Goal: Task Accomplishment & Management: Complete application form

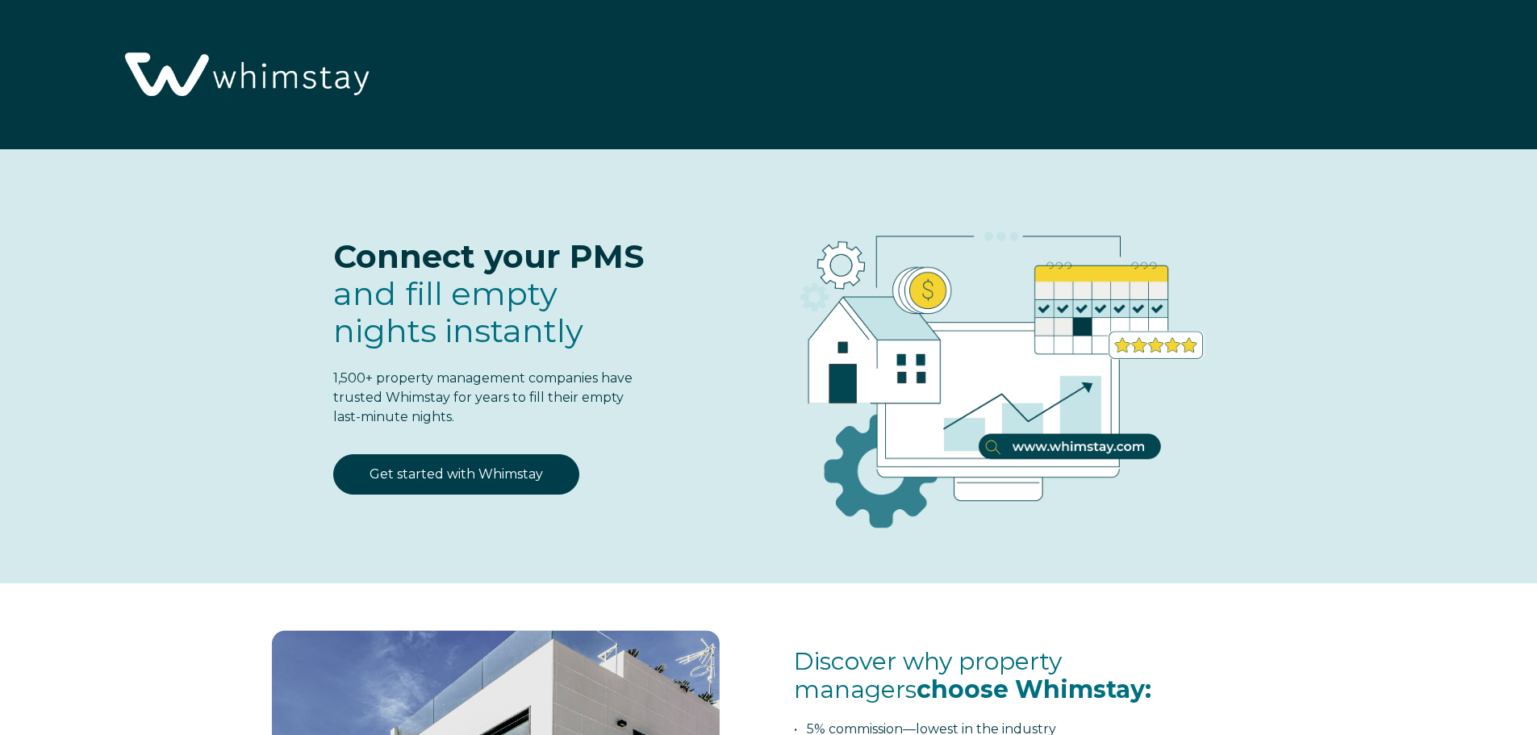
select select "US"
select select "Standard"
click at [499, 470] on link "Get started with Whimstay" at bounding box center [456, 474] width 246 height 40
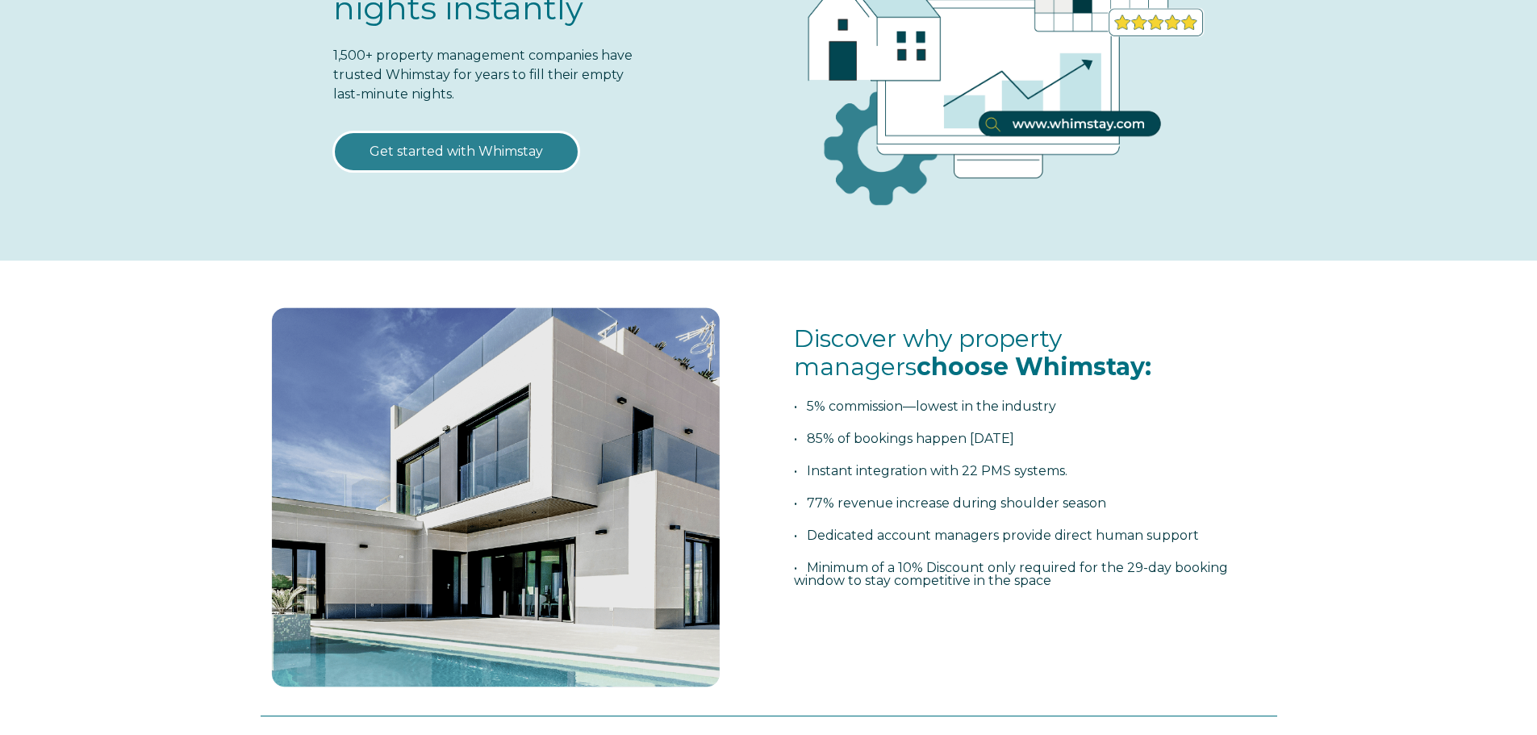
scroll to position [403, 0]
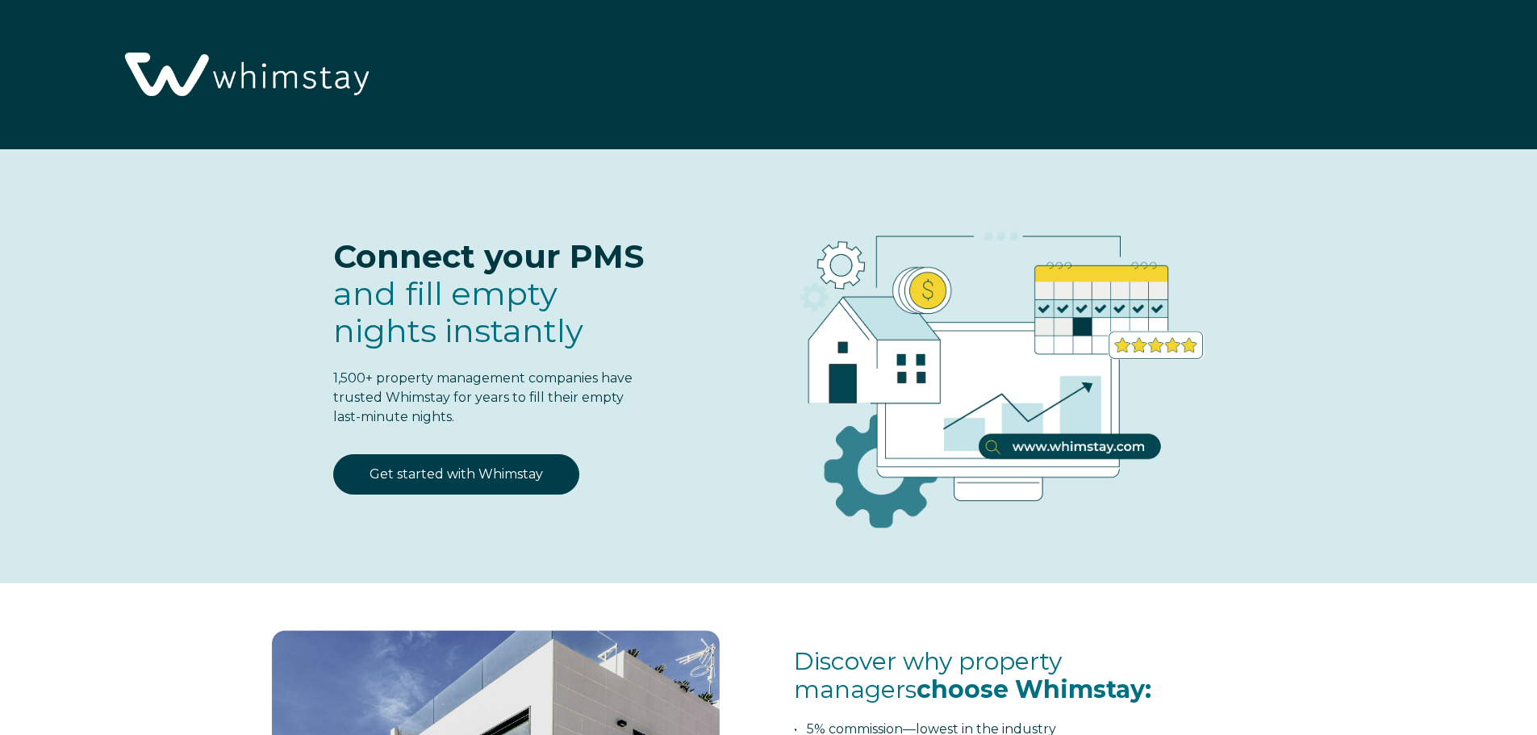
select select "US"
select select "Standard"
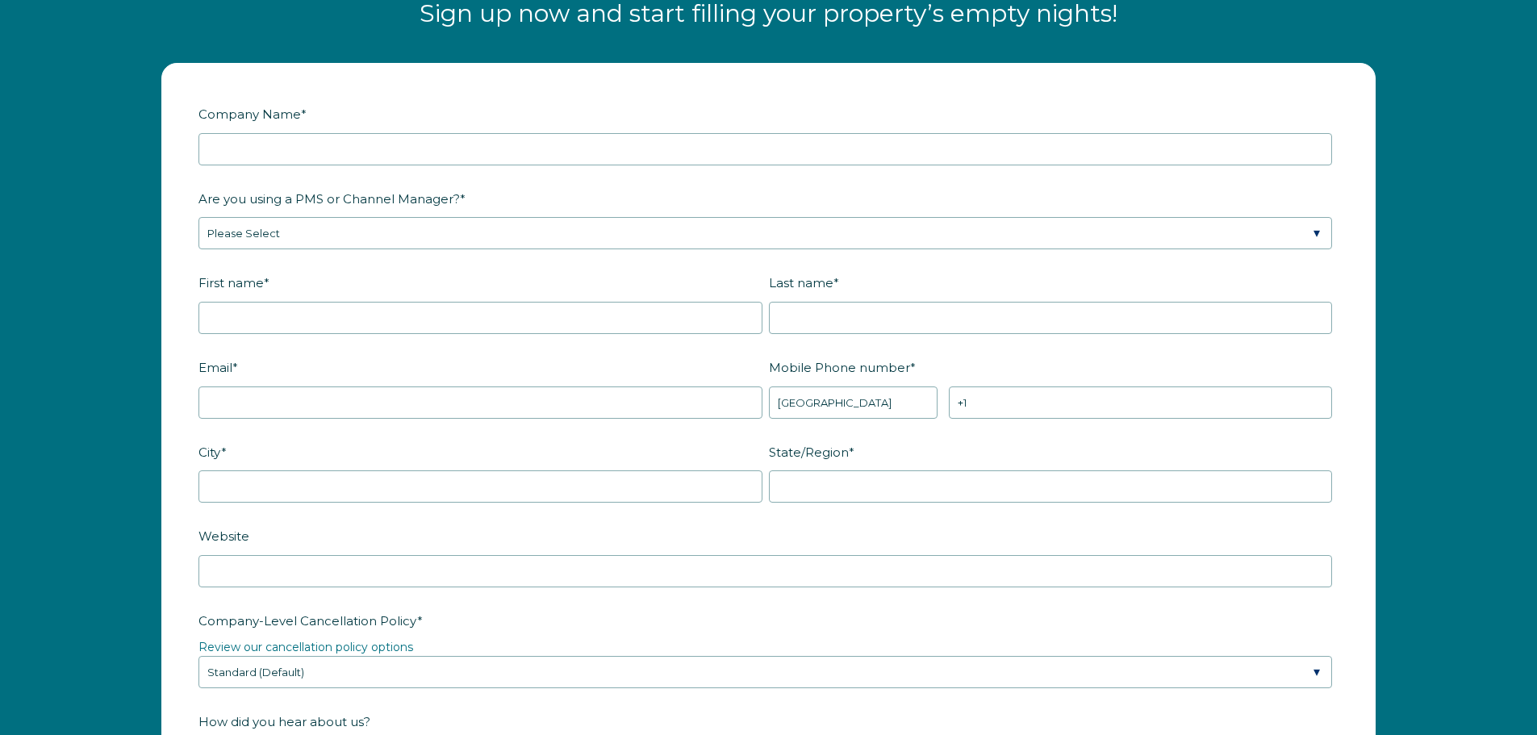
scroll to position [2109, 0]
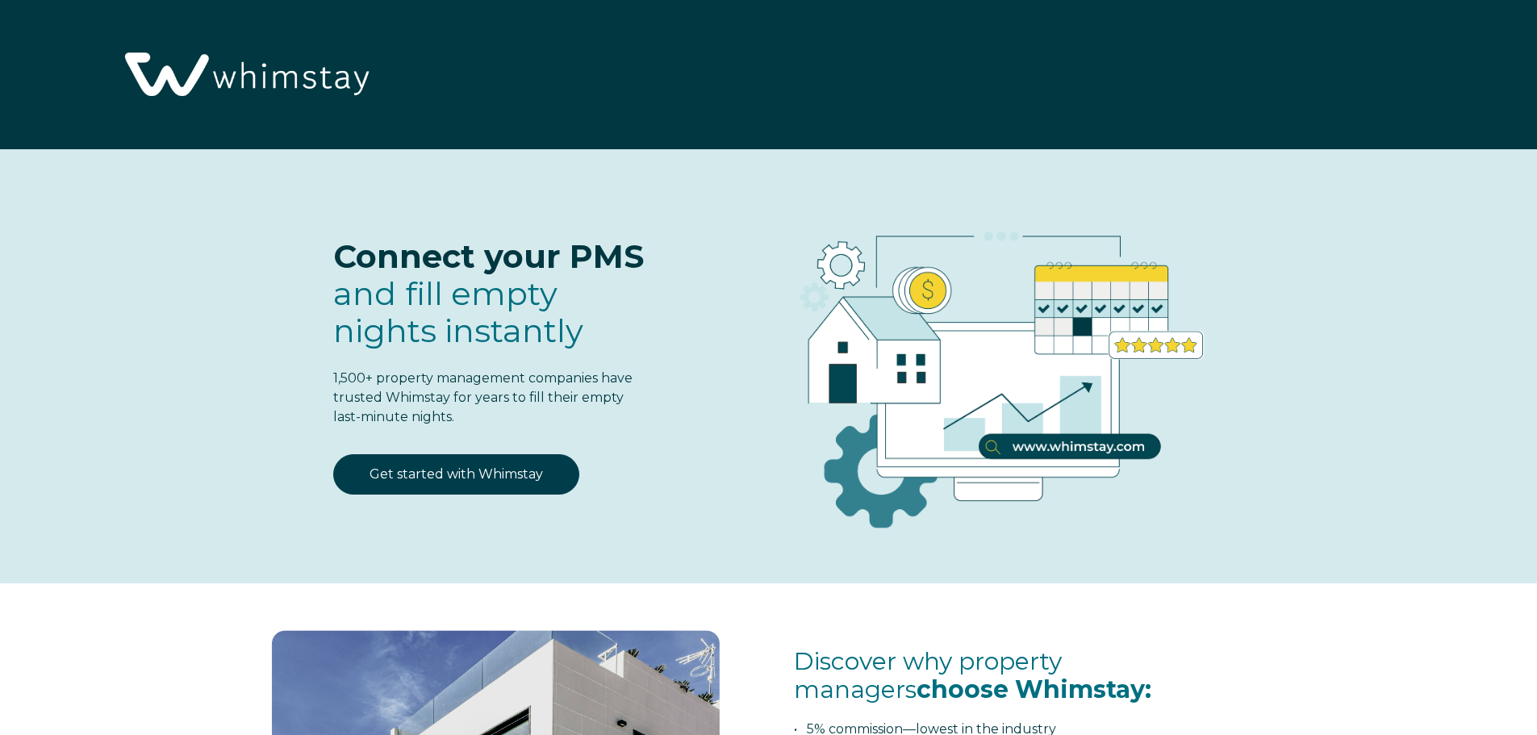
select select "US"
select select "Standard"
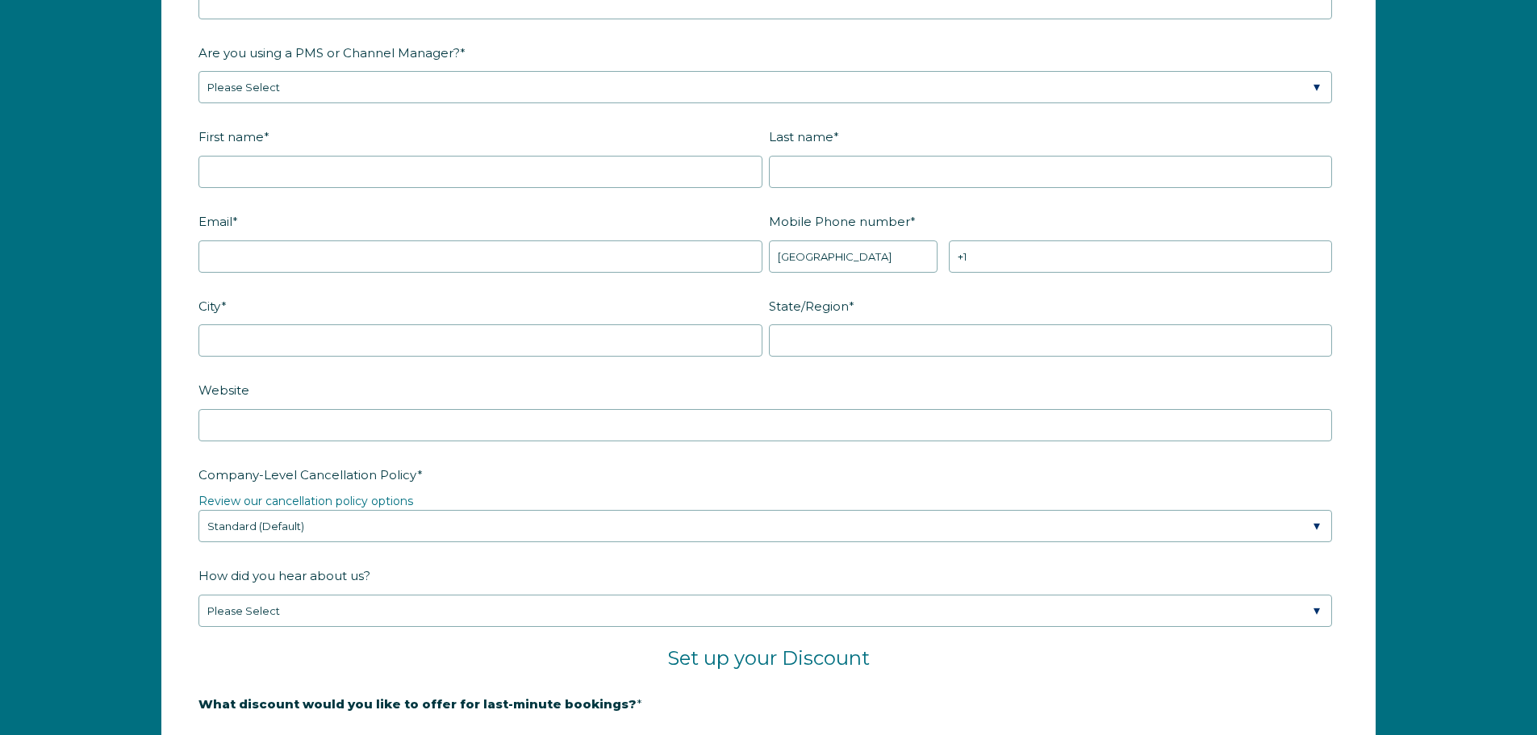
scroll to position [1937, 0]
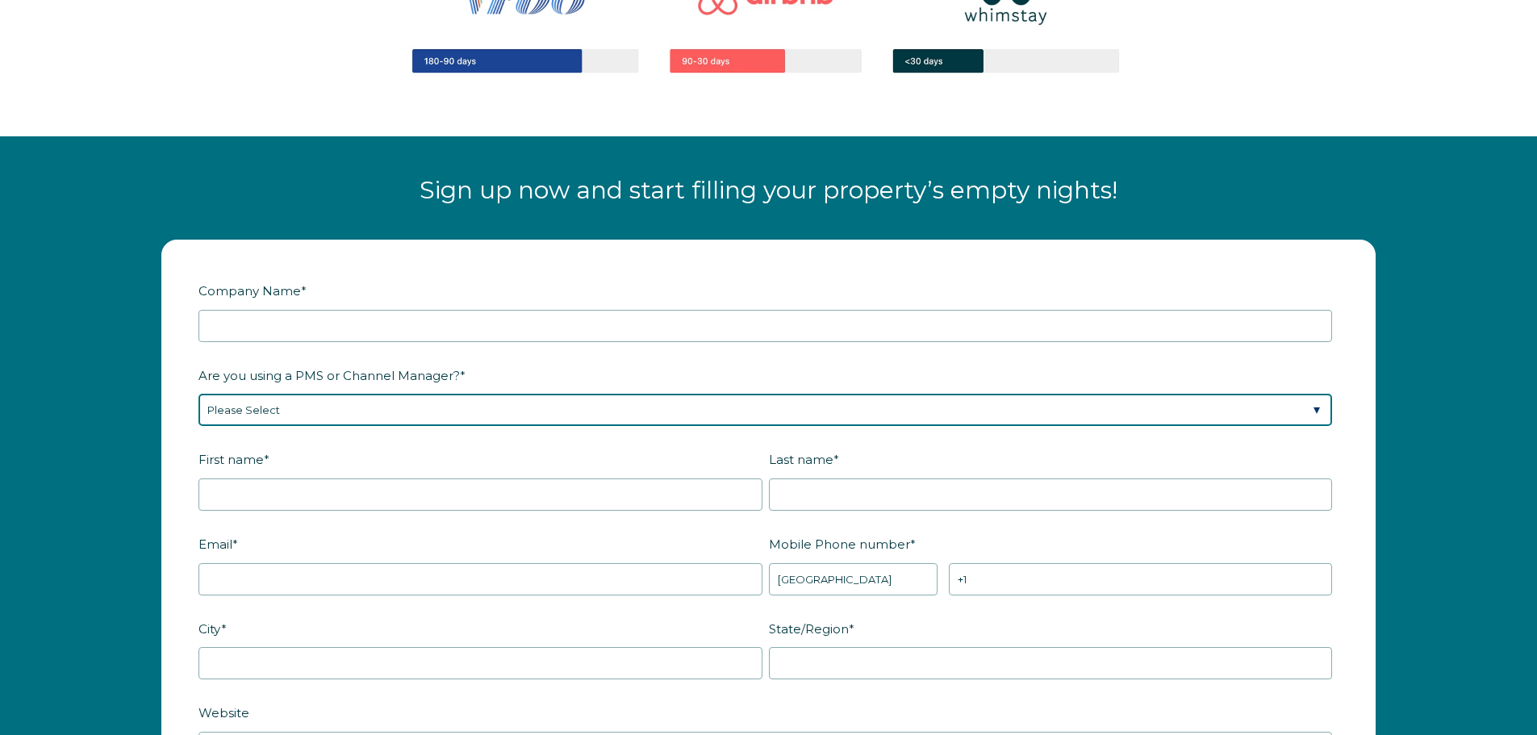
click at [428, 407] on select "Please Select Barefoot BookingPal Boost Brightside CiiRUS Escapia Guesty Hostaw…" at bounding box center [765, 410] width 1134 height 32
select select "Not Listed"
click at [198, 394] on select "Please Select Barefoot BookingPal Boost Brightside CiiRUS Escapia Guesty Hostaw…" at bounding box center [765, 410] width 1134 height 32
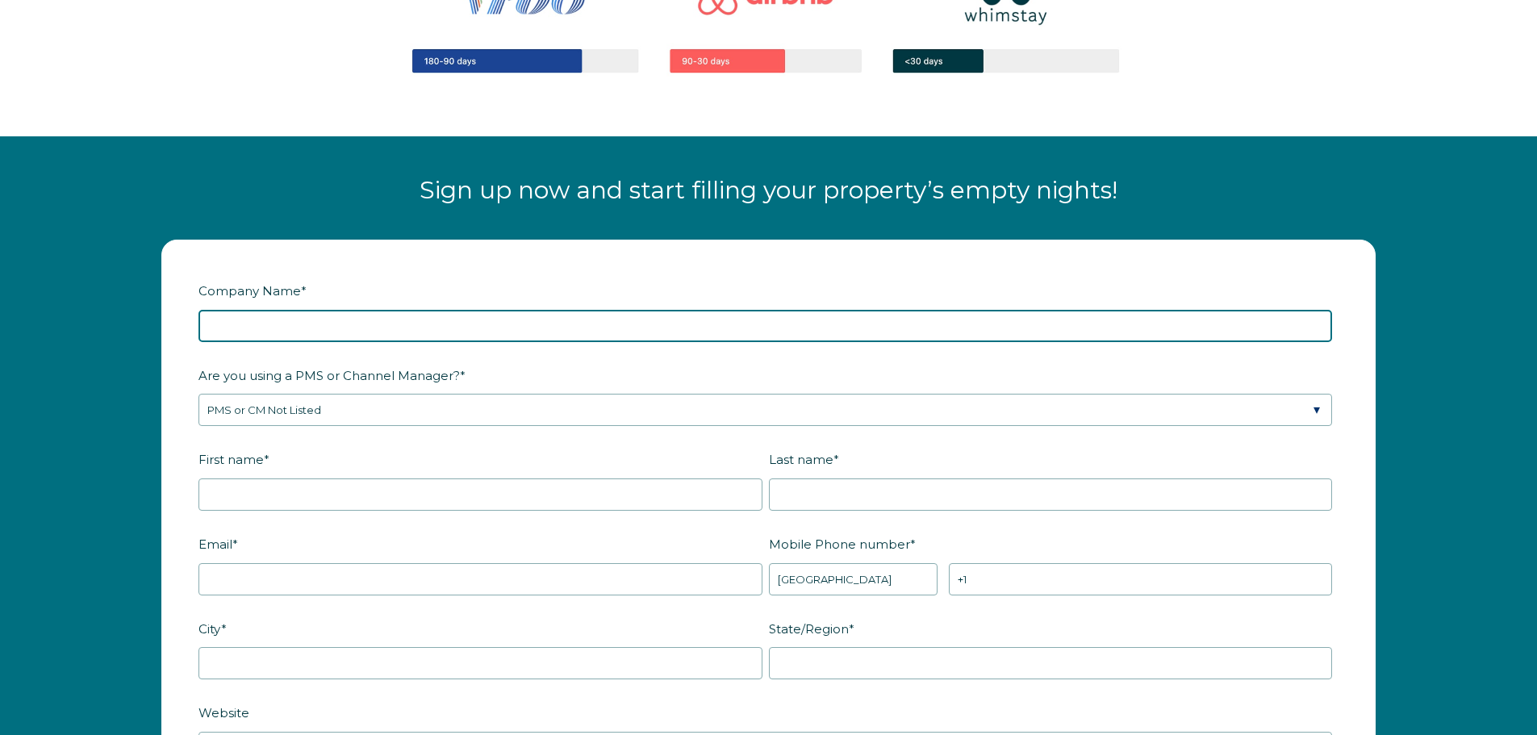
click at [278, 331] on input "Company Name *" at bounding box center [765, 326] width 1134 height 32
click at [315, 327] on input "[PERSON_NAME] Renmtal Co LLC" at bounding box center [765, 326] width 1134 height 32
type input "[PERSON_NAME] Renntal Co LLC"
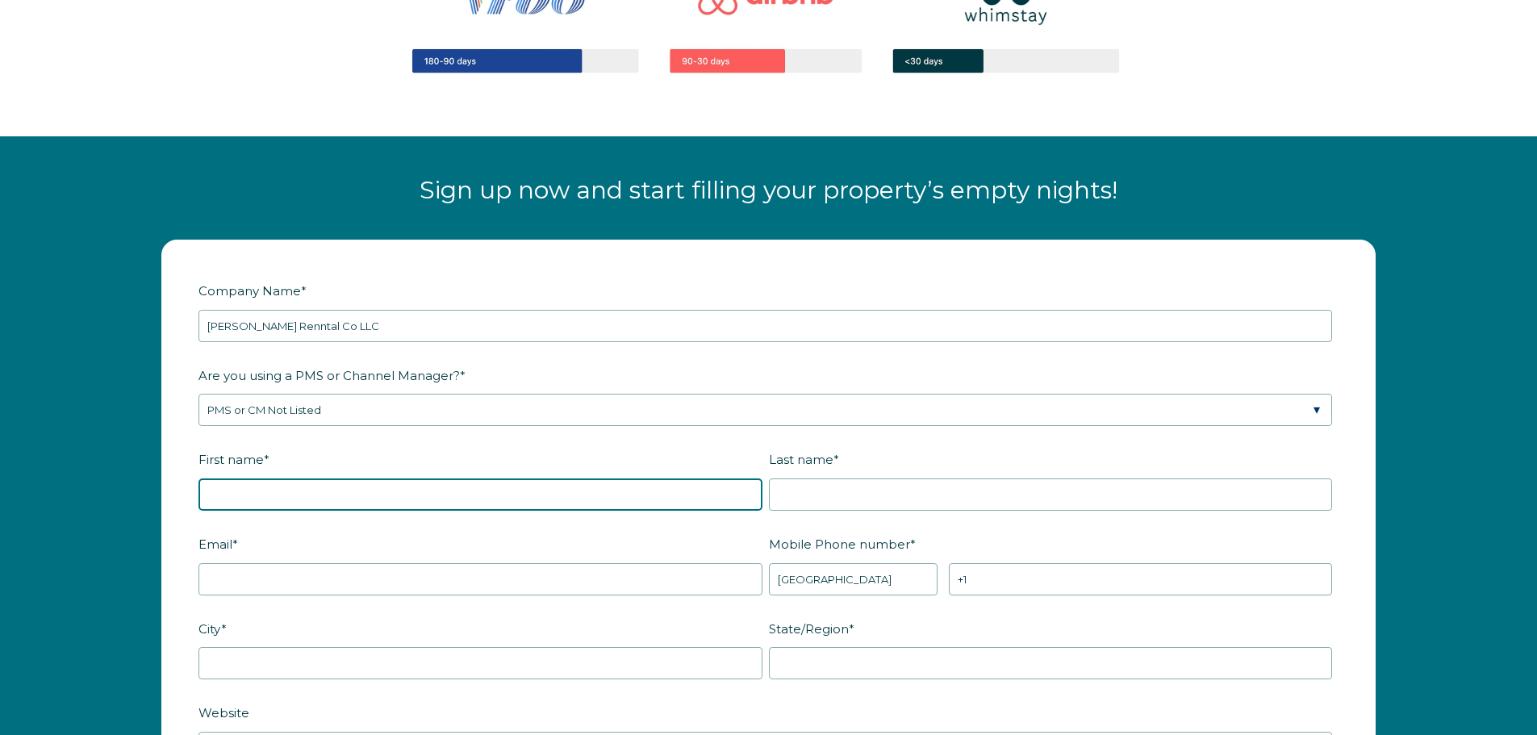
click at [375, 499] on input "First name *" at bounding box center [480, 494] width 564 height 32
type input "[PERSON_NAME]"
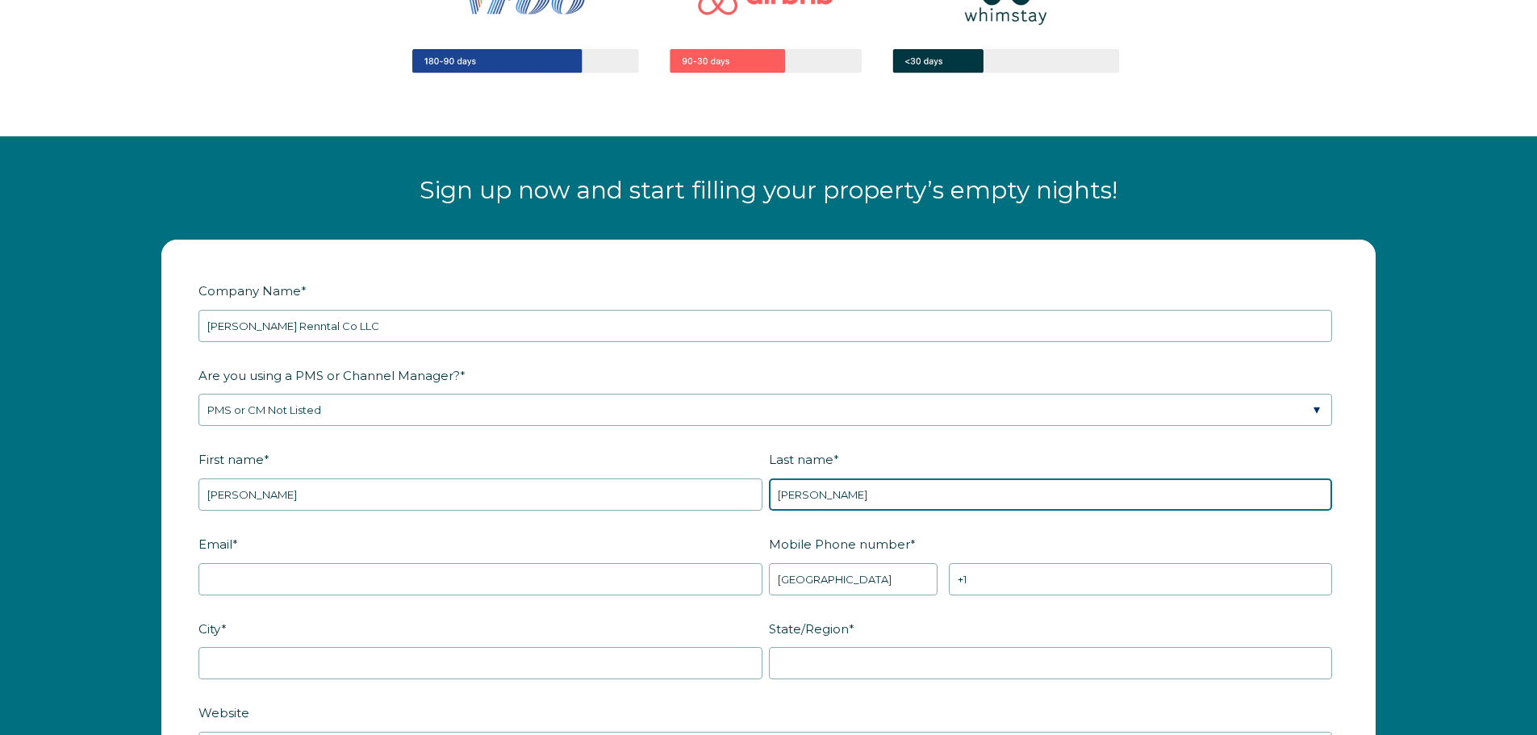
type input "[PERSON_NAME]"
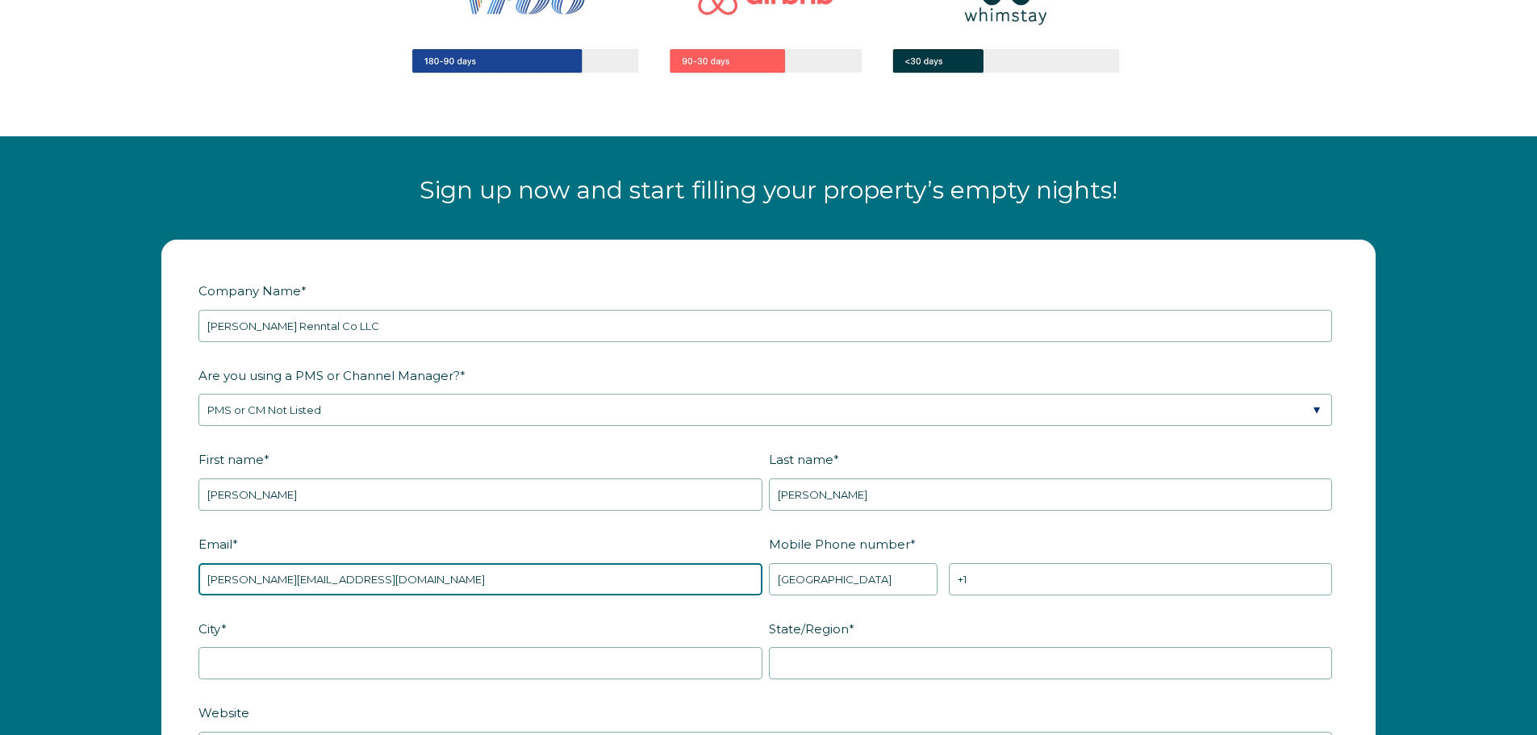
scroll to position [2179, 0]
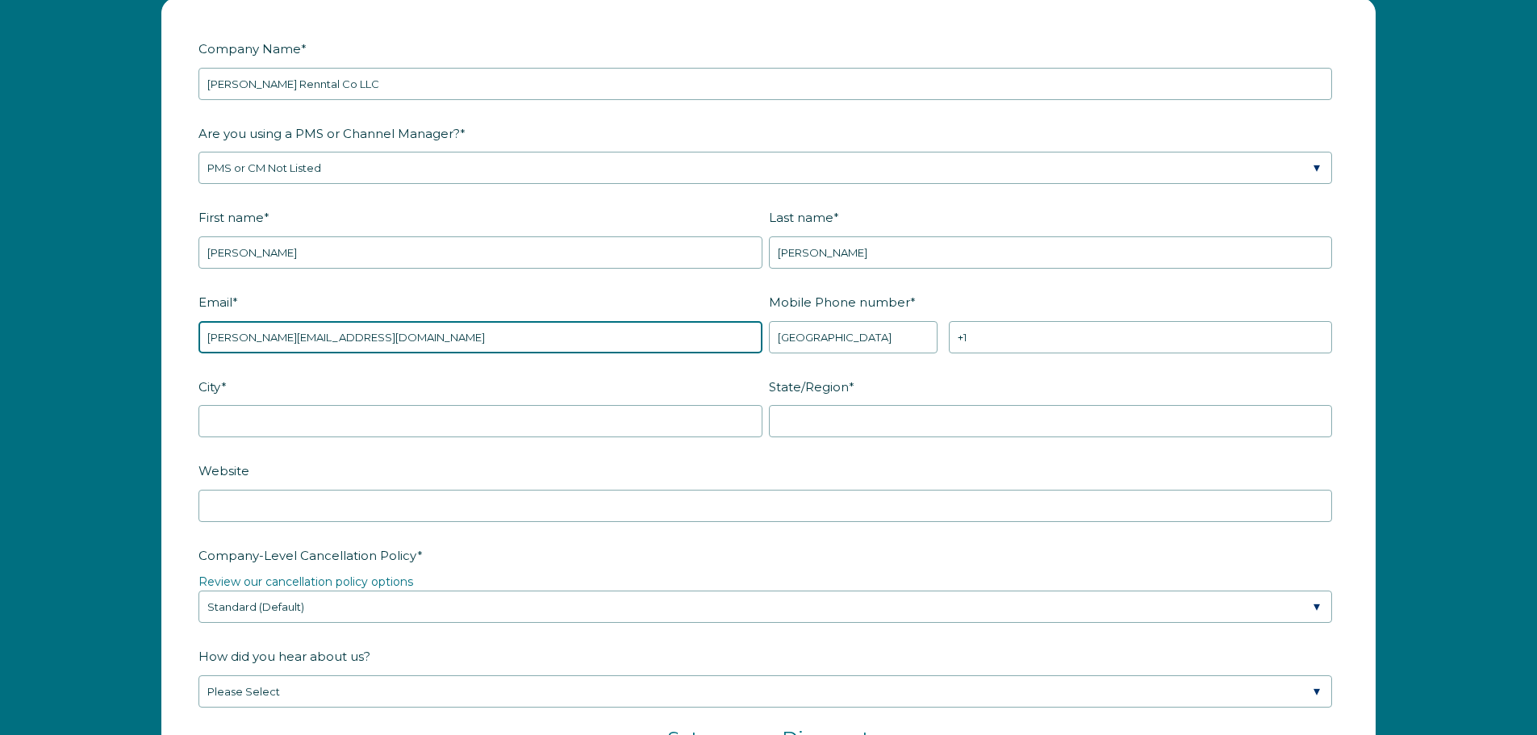
type input "[PERSON_NAME][EMAIL_ADDRESS][DOMAIN_NAME]"
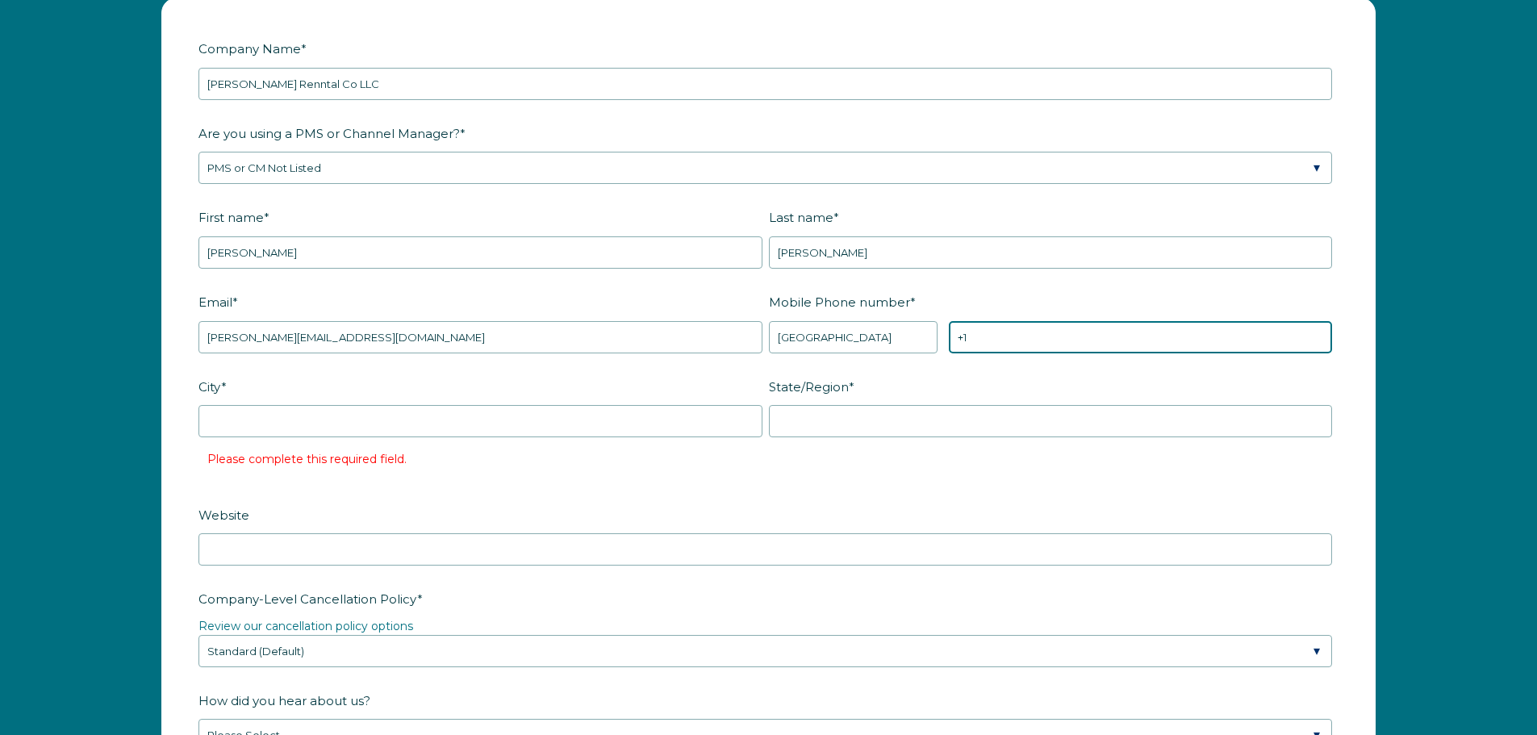
click at [1007, 339] on input "+1" at bounding box center [1140, 337] width 383 height 32
type input "[PHONE_NUMBER]"
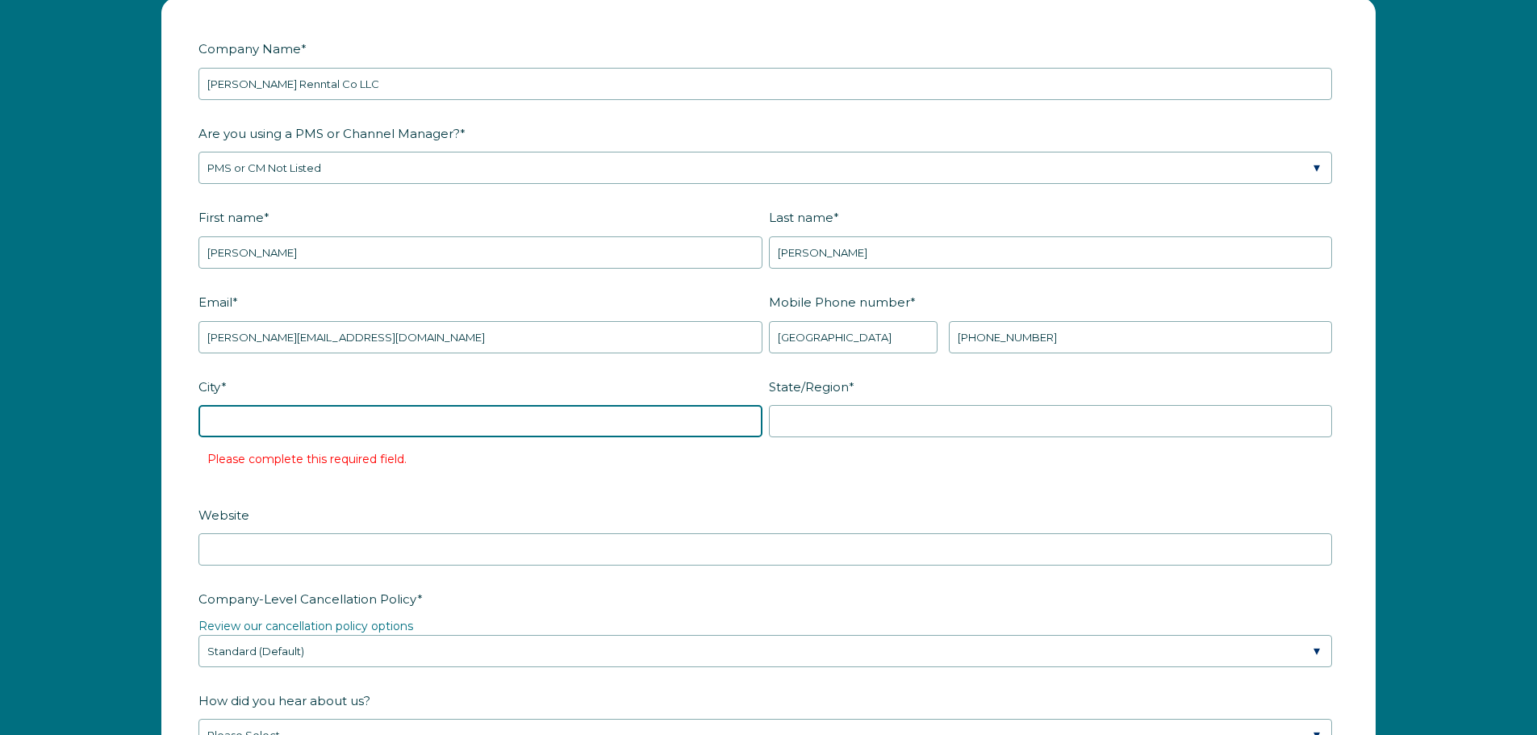
click at [547, 430] on input "City *" at bounding box center [480, 421] width 564 height 32
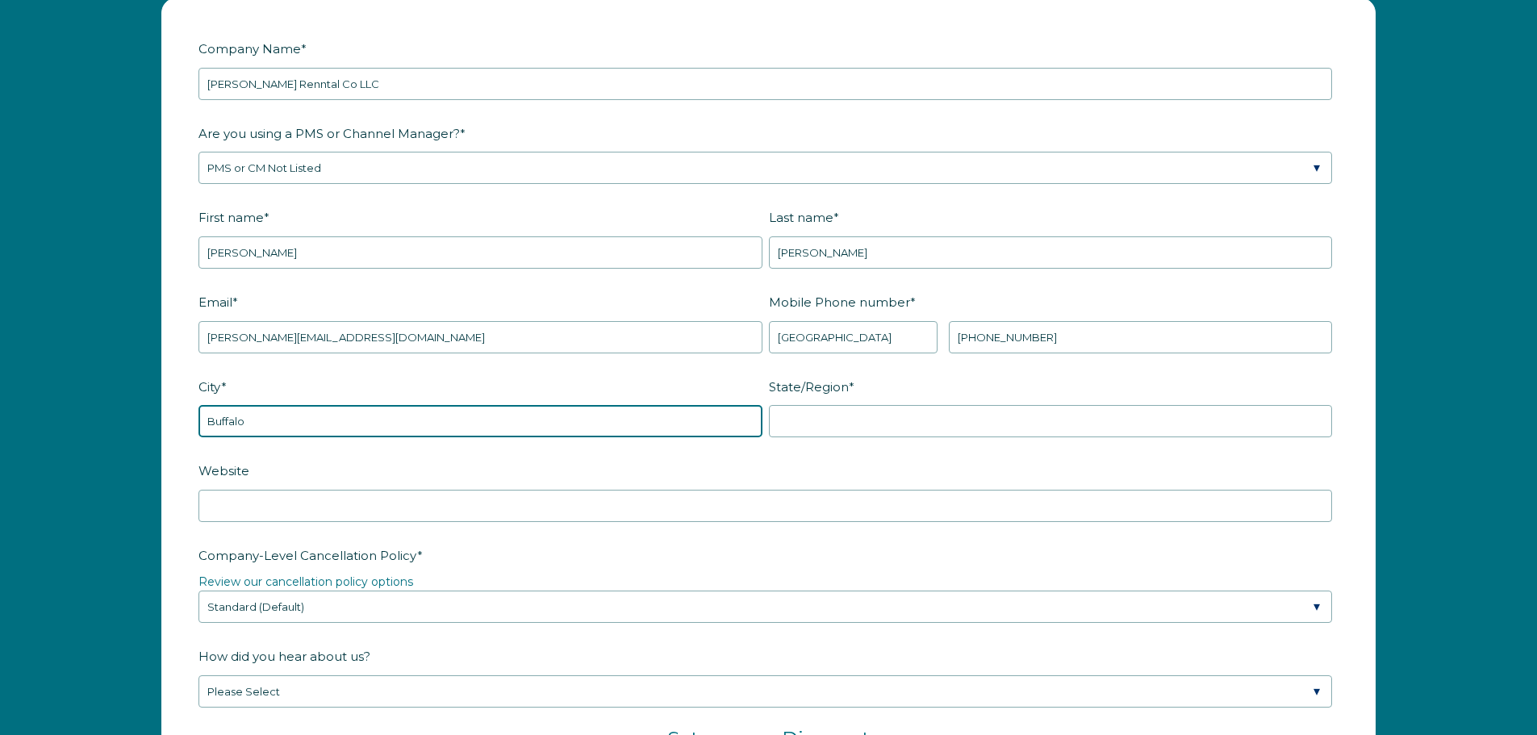
type input "Buffalo"
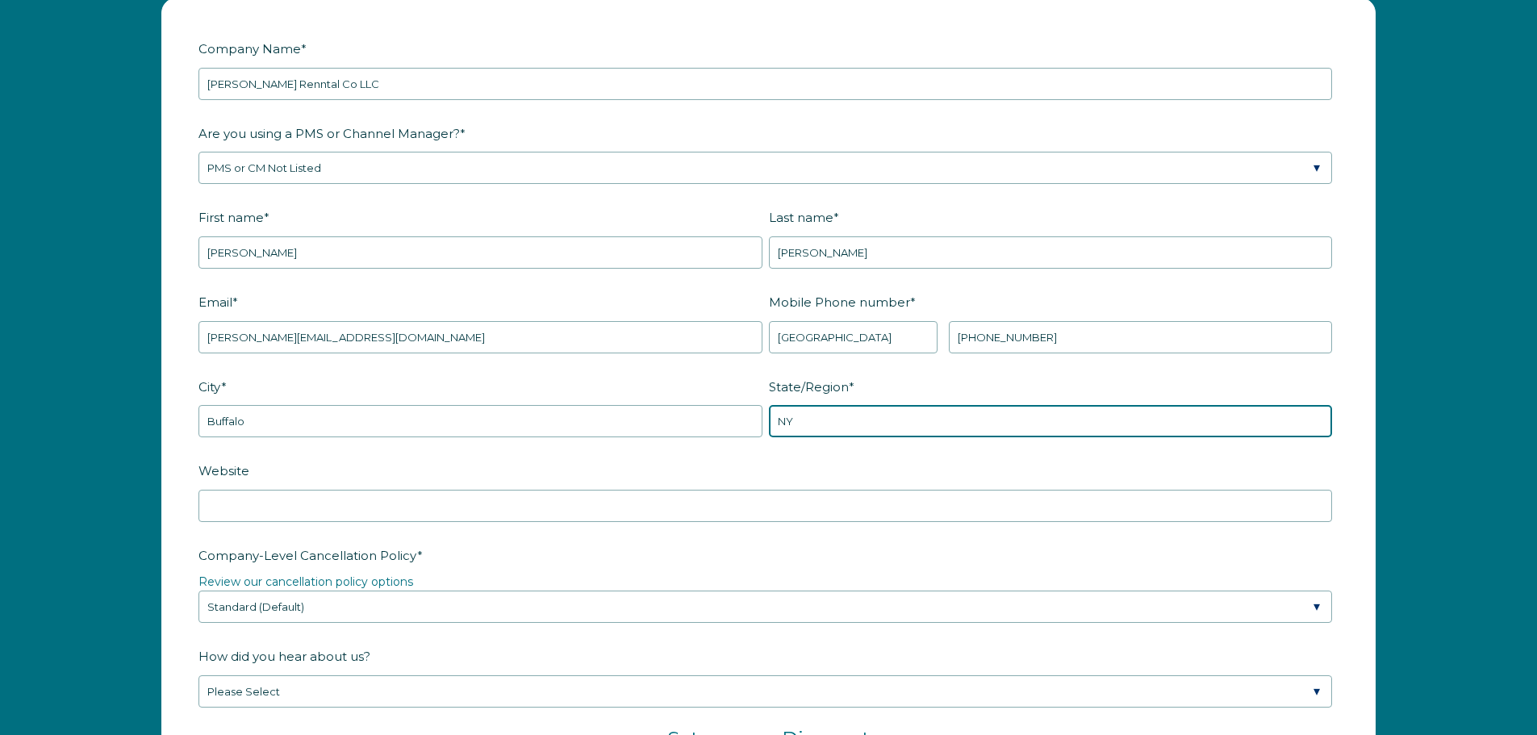
type input "NY"
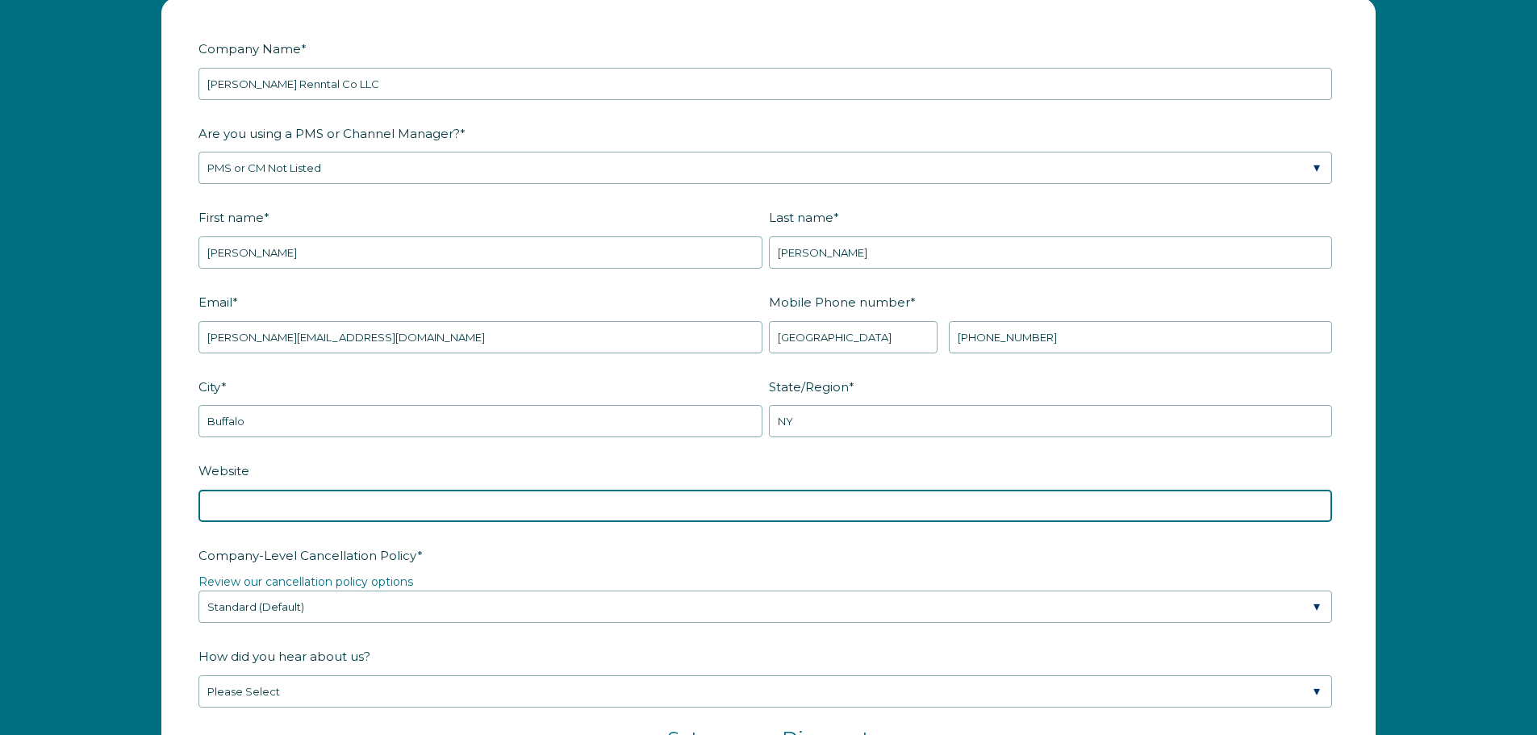
scroll to position [2340, 0]
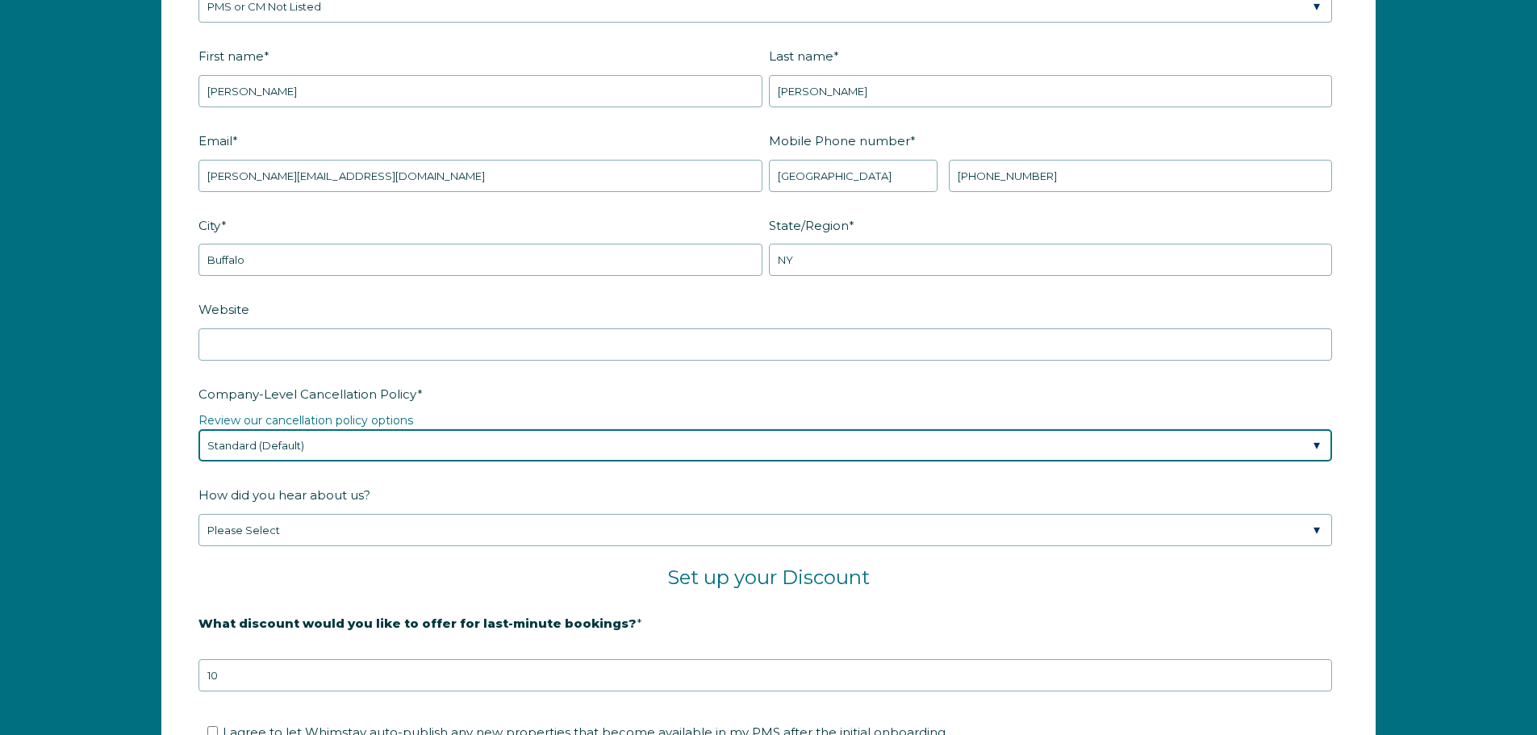
click at [391, 433] on select "Please Select Partial Standard (Default) Moderate Strict" at bounding box center [765, 445] width 1134 height 32
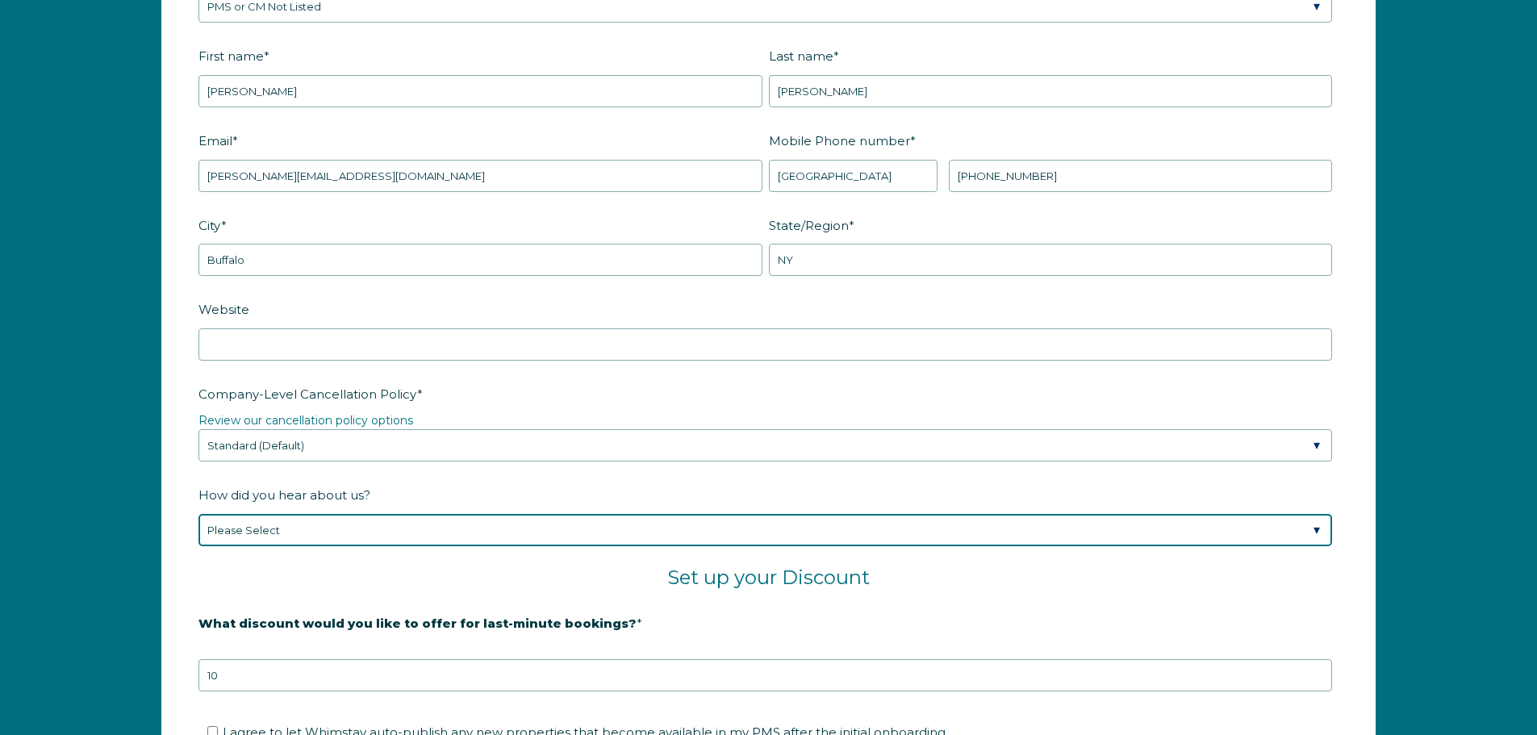
click at [381, 531] on select "Please Select Found Whimstay through a Google search Spoke to a Whimstay salesp…" at bounding box center [765, 530] width 1134 height 32
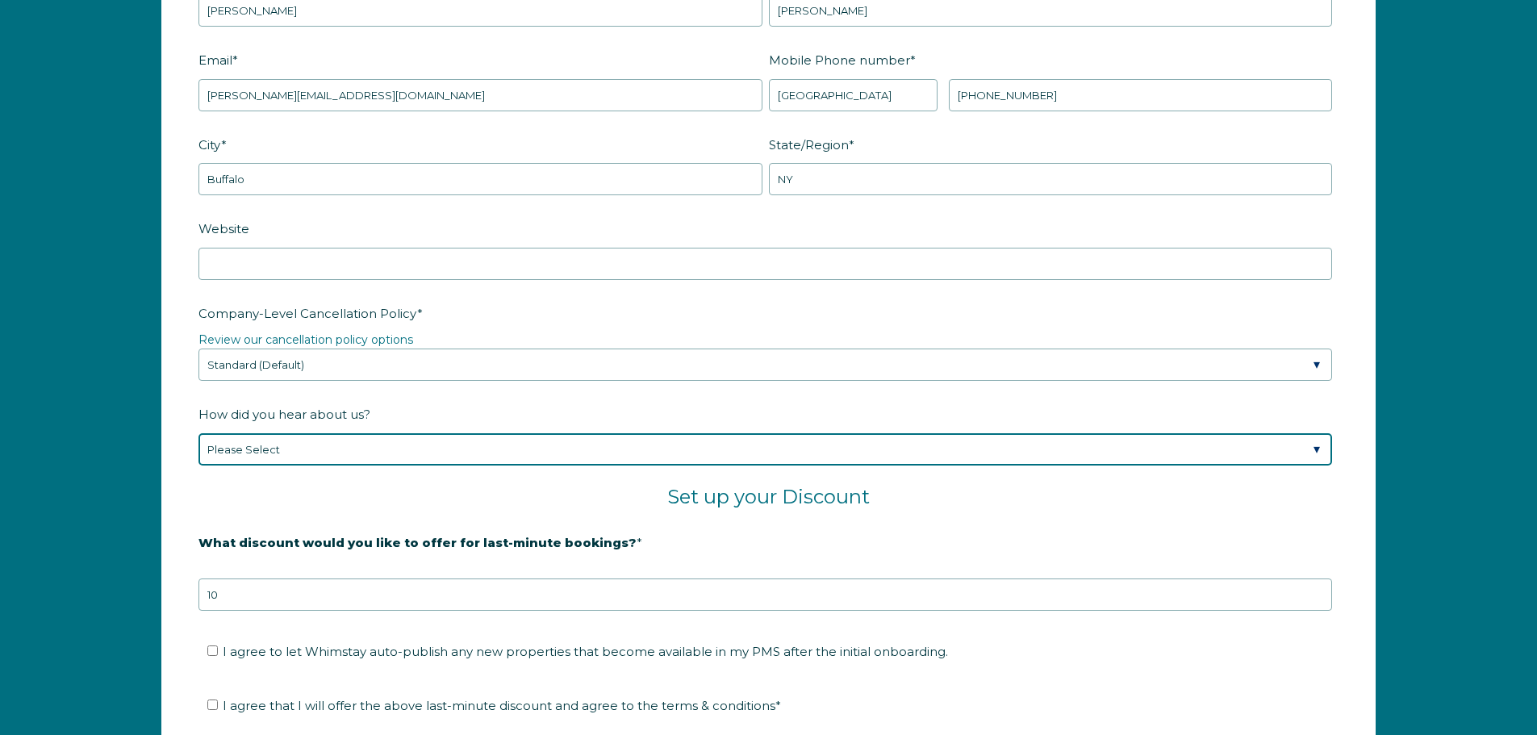
click at [435, 443] on select "Please Select Found Whimstay through a Google search Spoke to a Whimstay salesp…" at bounding box center [765, 449] width 1134 height 32
select select "Podcast"
click at [198, 433] on select "Please Select Found Whimstay through a Google search Spoke to a Whimstay salesp…" at bounding box center [765, 449] width 1134 height 32
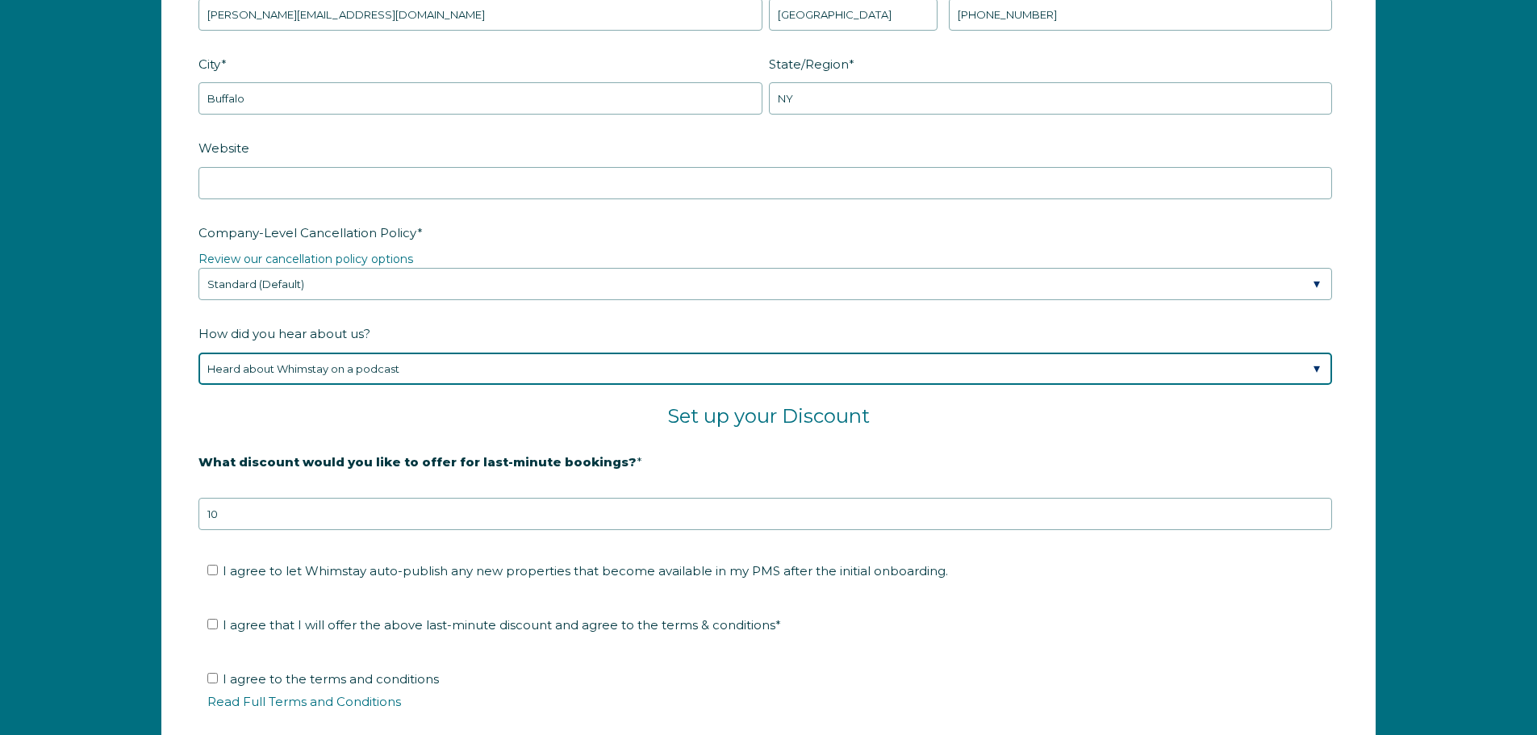
scroll to position [2663, 0]
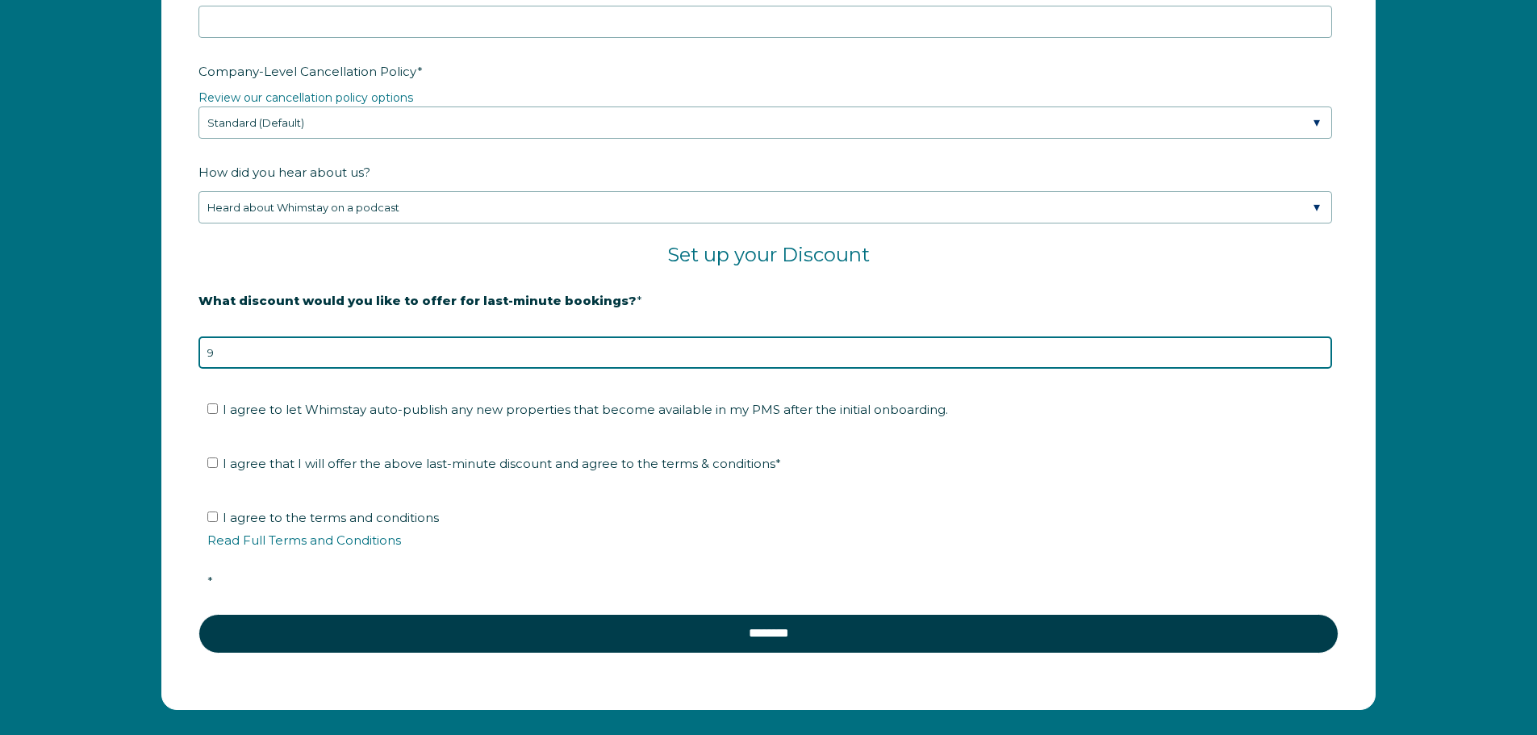
click at [1317, 353] on input "9" at bounding box center [765, 352] width 1134 height 32
click at [1317, 355] on input "8" at bounding box center [765, 352] width 1134 height 32
click at [1317, 356] on input "7" at bounding box center [765, 352] width 1134 height 32
click at [1317, 356] on input "6" at bounding box center [765, 352] width 1134 height 32
click at [1317, 356] on input "5" at bounding box center [765, 352] width 1134 height 32
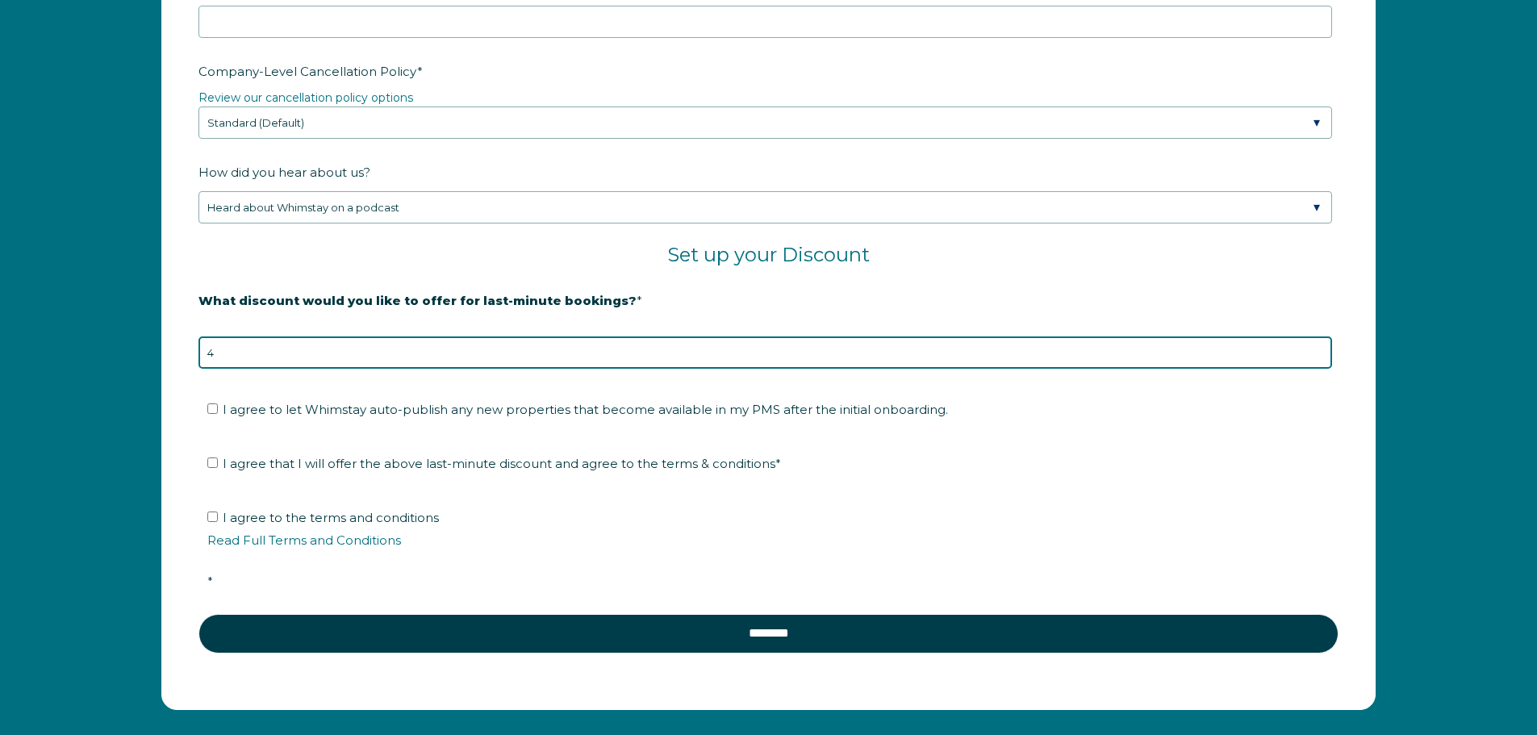
click at [1317, 356] on input "4" at bounding box center [765, 352] width 1134 height 32
click at [1317, 356] on input "3" at bounding box center [765, 352] width 1134 height 32
click at [1317, 356] on input "2" at bounding box center [765, 352] width 1134 height 32
click at [1317, 356] on input "1" at bounding box center [765, 352] width 1134 height 32
click at [1317, 356] on input "0" at bounding box center [765, 352] width 1134 height 32
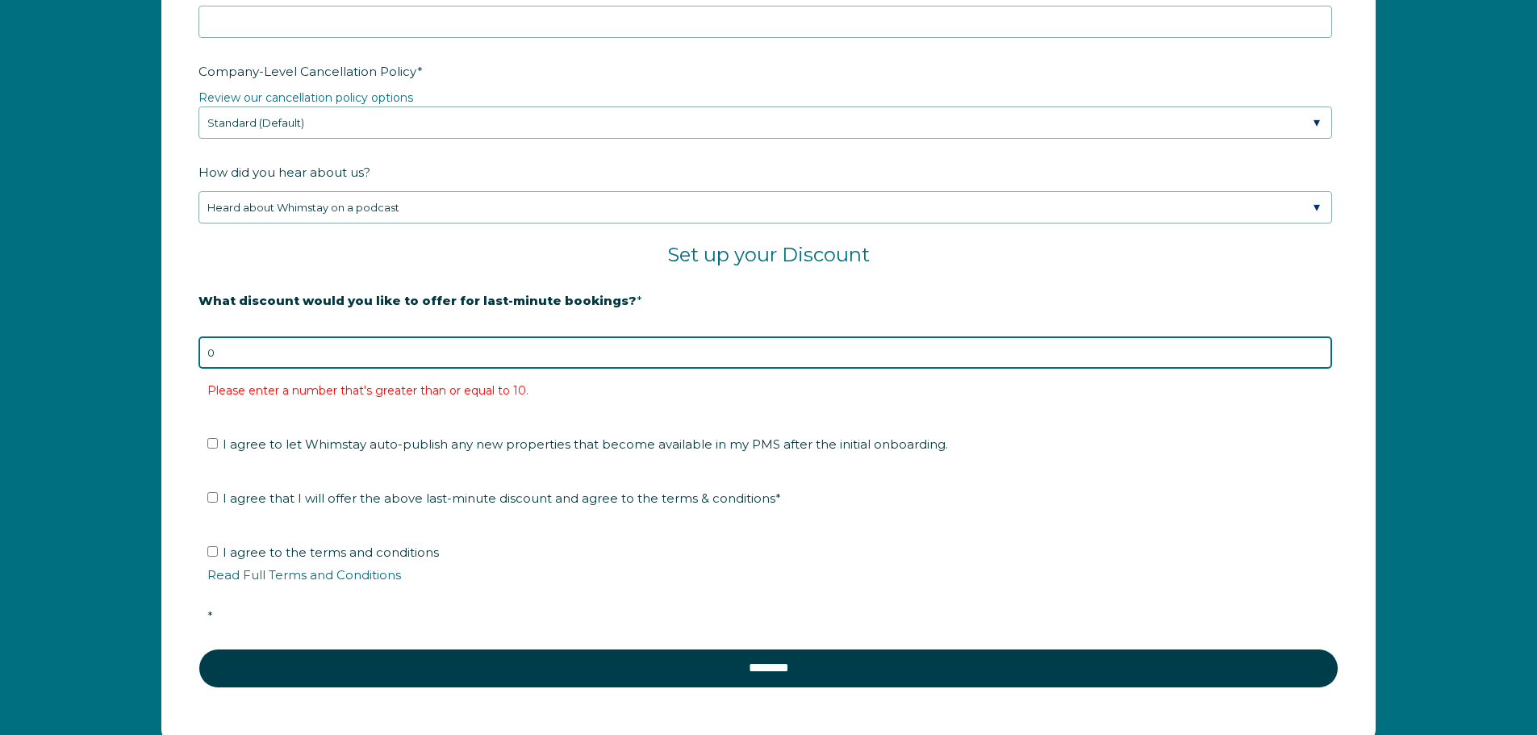
drag, startPoint x: 338, startPoint y: 357, endPoint x: 121, endPoint y: 334, distance: 218.2
click at [121, 334] on div "Company Name * [PERSON_NAME] Renntal Co LLC Are you using a PMS or Channel Mana…" at bounding box center [768, 137] width 1537 height 1280
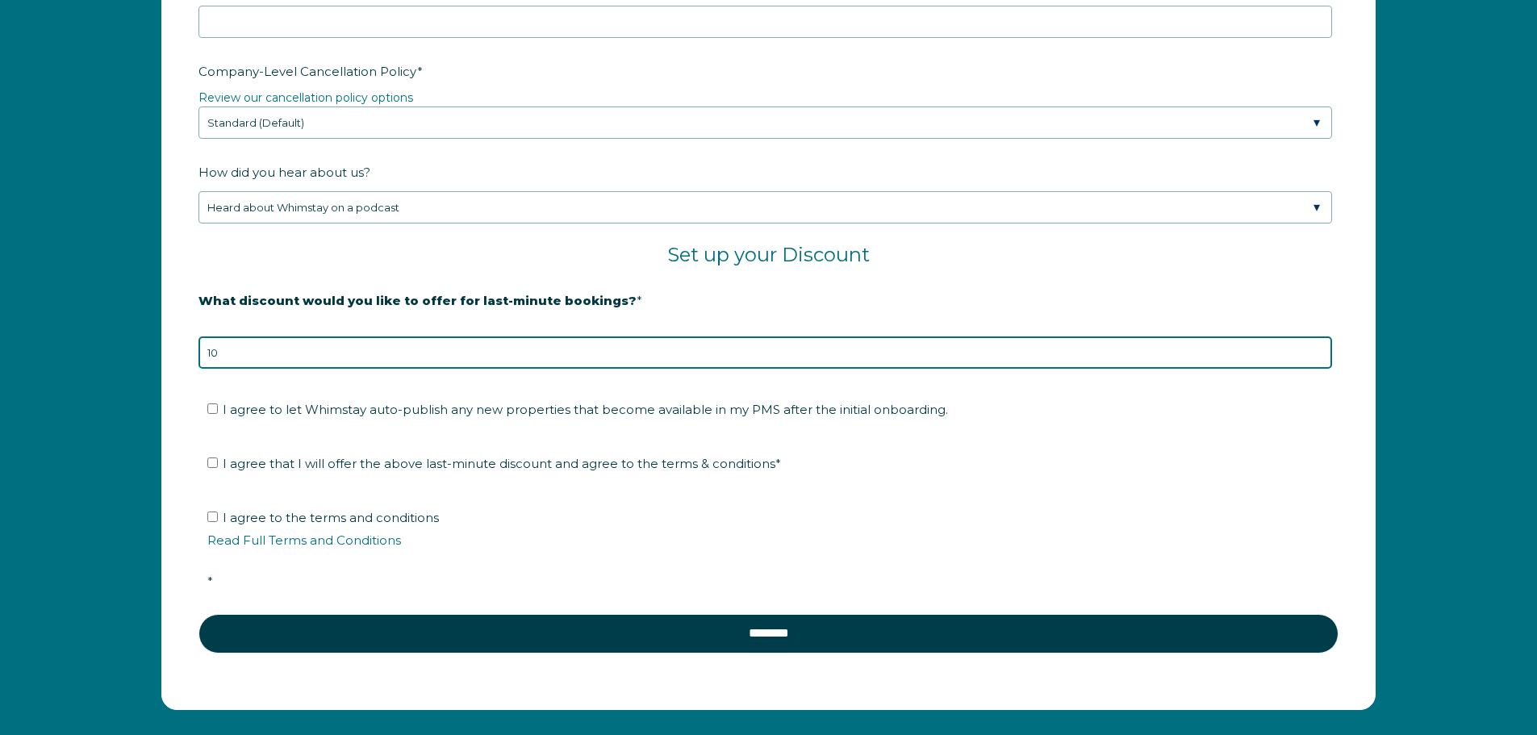
type input "10"
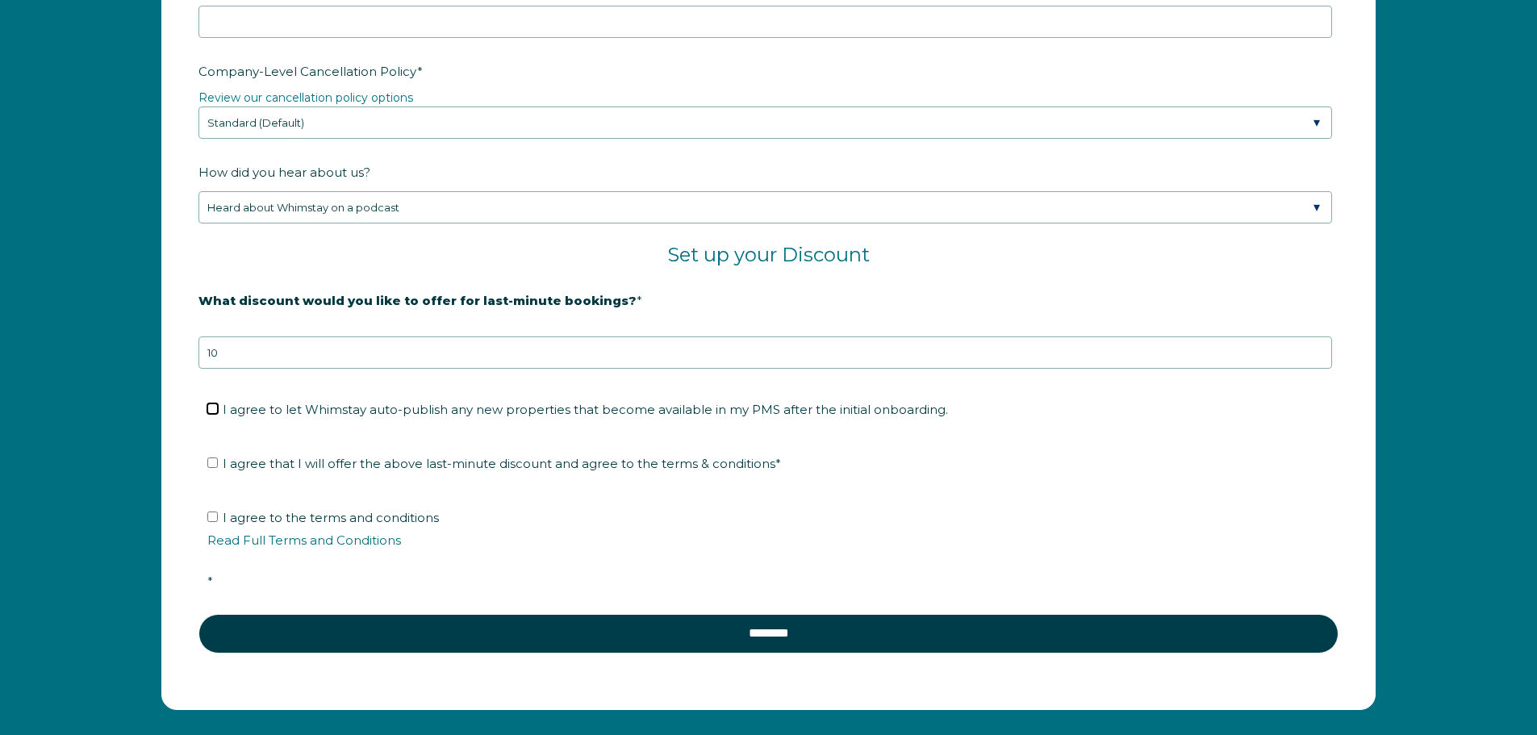
click at [212, 407] on input "I agree to let Whimstay auto-publish any new properties that become available i…" at bounding box center [212, 408] width 10 height 10
checkbox input "true"
click at [214, 456] on label "I agree that I will offer the above last-minute discount and agree to the terms…" at bounding box center [494, 463] width 574 height 15
click at [214, 458] on input "I agree that I will offer the above last-minute discount and agree to the terms…" at bounding box center [212, 463] width 10 height 10
checkbox input "true"
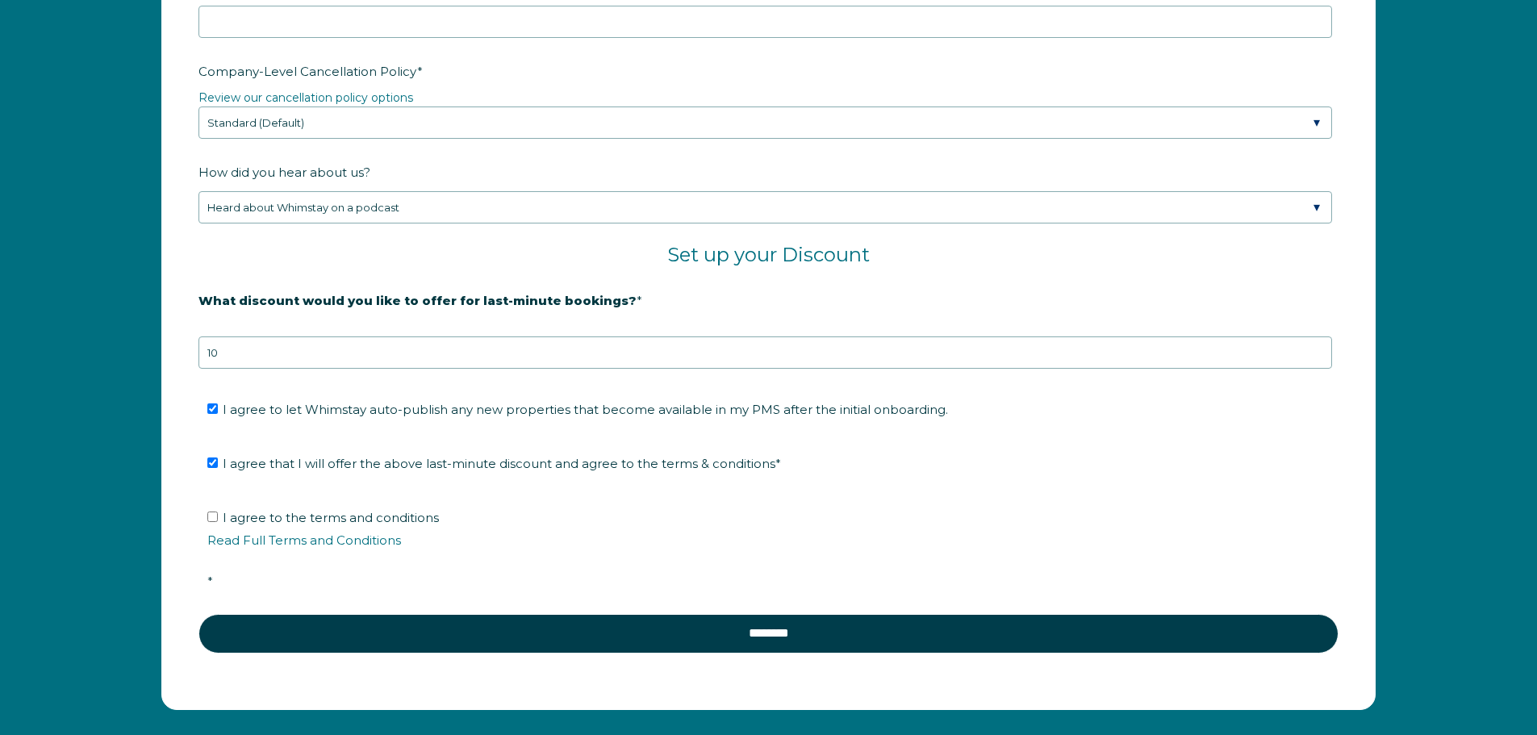
click at [220, 526] on li "I agree to the terms and conditions Read Full Terms and Conditions *" at bounding box center [774, 550] width 1134 height 90
click at [217, 518] on input "I agree to the terms and conditions Read Full Terms and Conditions *" at bounding box center [212, 517] width 10 height 10
checkbox input "true"
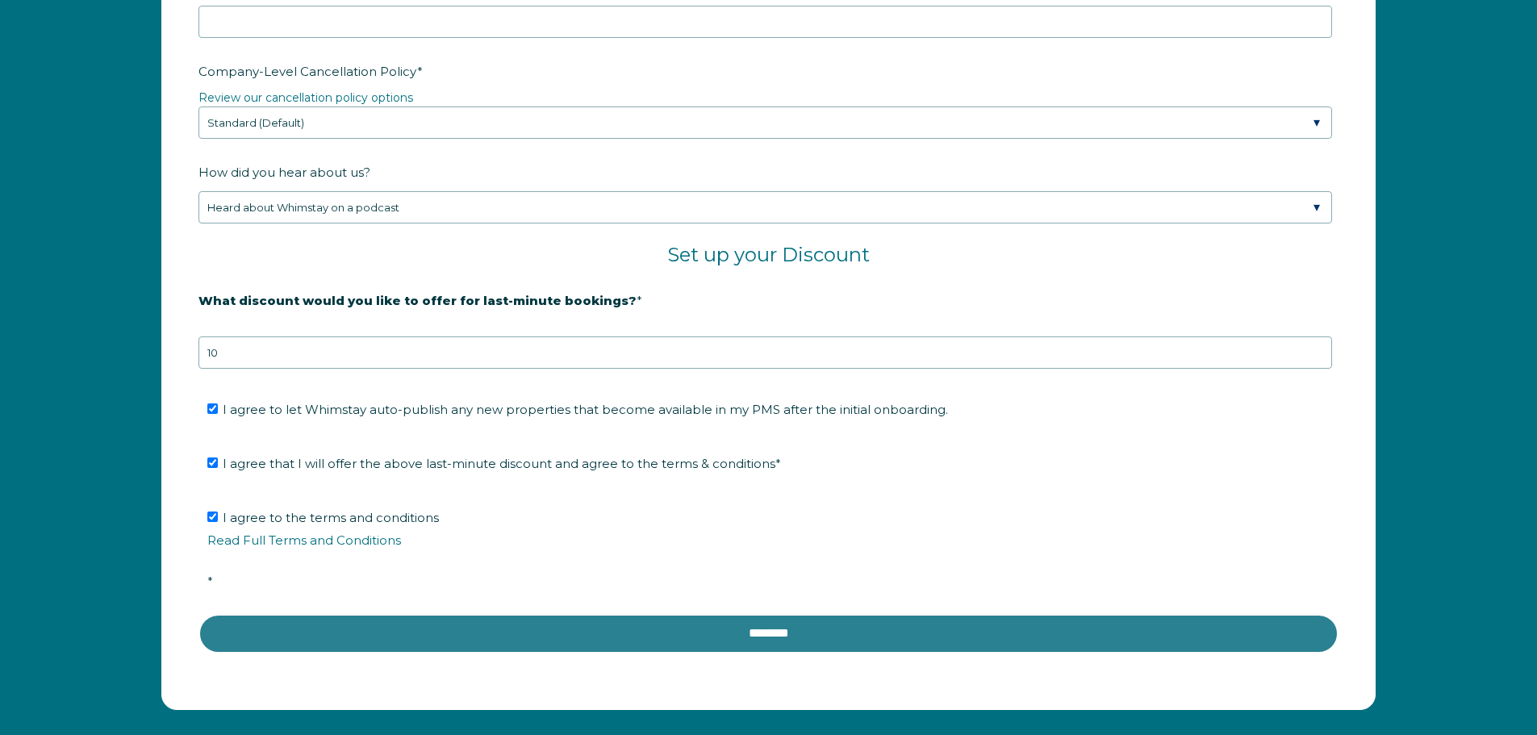
click at [583, 641] on input "********" at bounding box center [768, 633] width 1140 height 39
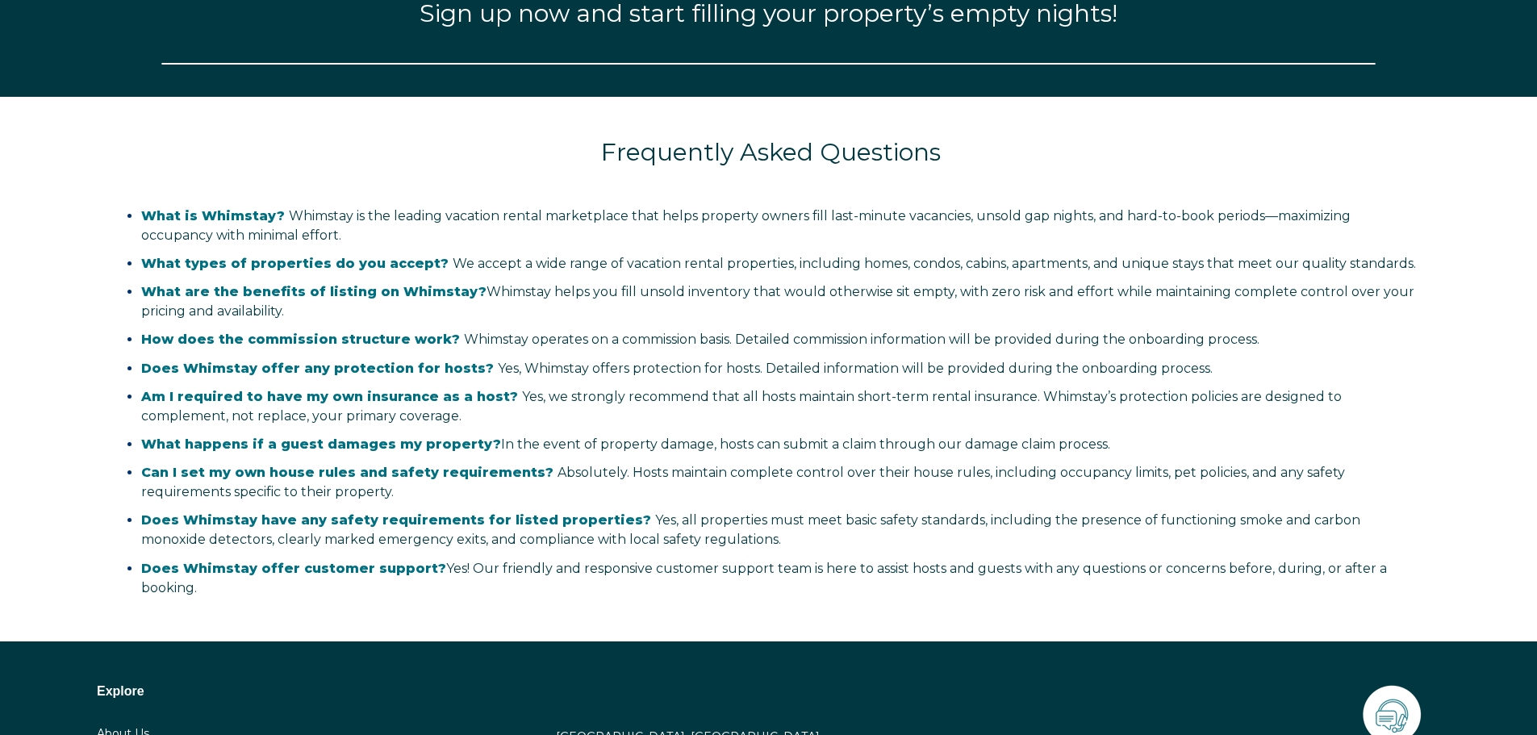
select select "US"
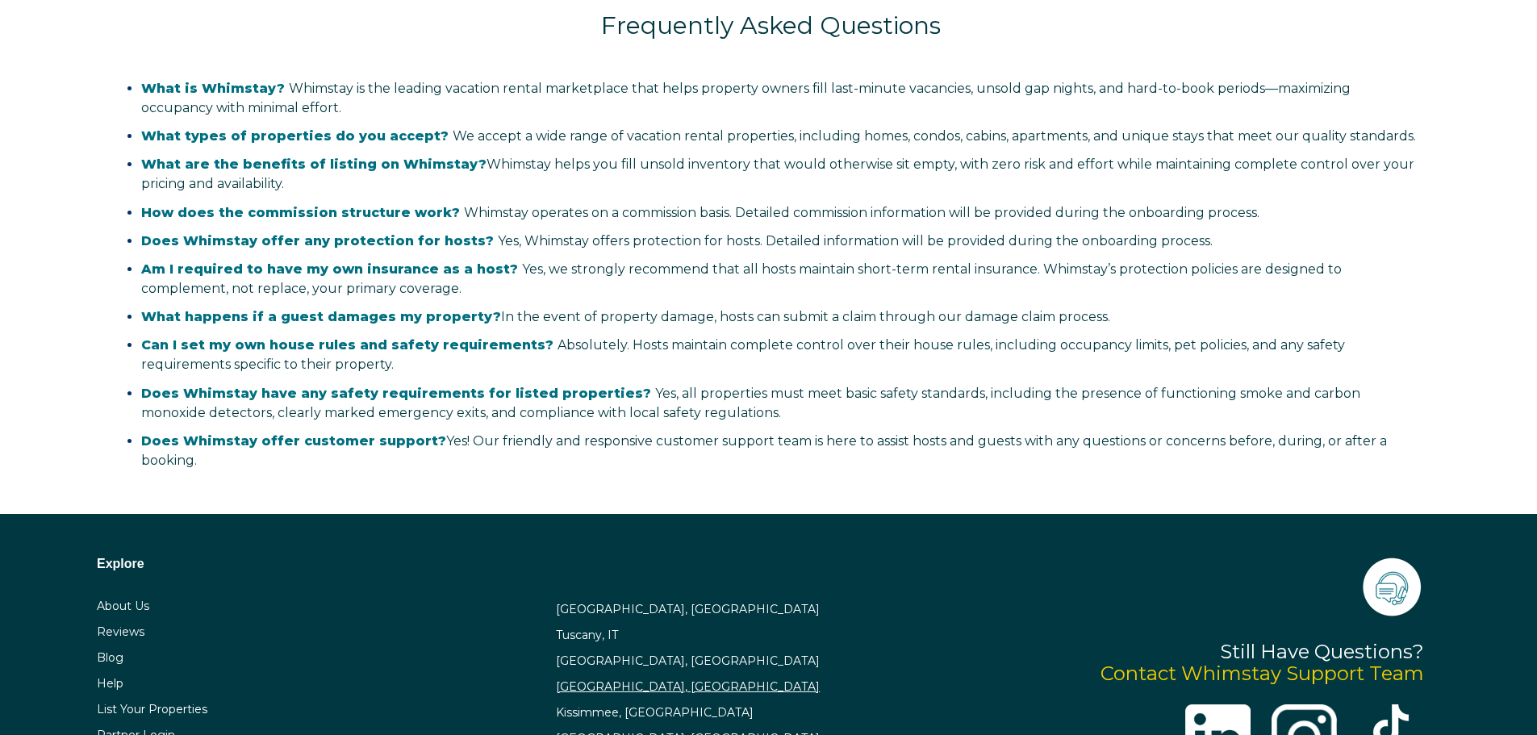
scroll to position [3315, 0]
